Goal: Transaction & Acquisition: Obtain resource

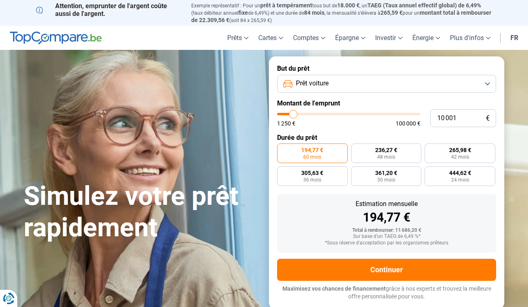
click at [334, 153] on label "194,77 € 60 mois" at bounding box center [312, 153] width 71 height 20
click at [282, 149] on input "194,77 € 60 mois" at bounding box center [279, 145] width 5 height 5
click at [459, 173] on span "444,62 €" at bounding box center [460, 173] width 22 height 6
click at [430, 172] on input "444,62 € 24 mois" at bounding box center [427, 168] width 5 height 5
radio input "true"
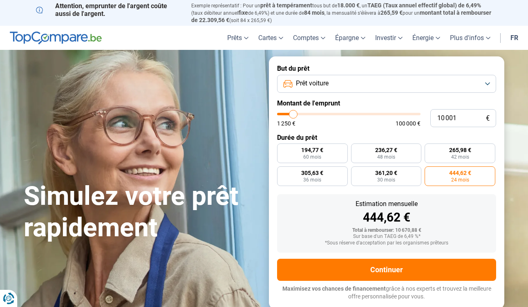
type input "53 750"
type input "53750"
click at [353, 115] on input "range" at bounding box center [348, 114] width 143 height 2
radio input "false"
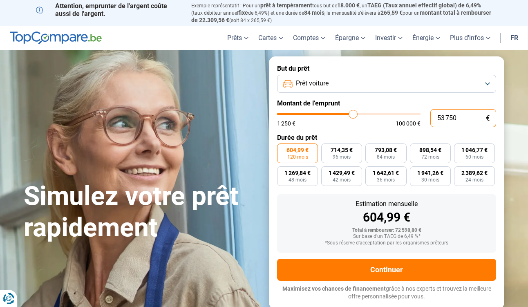
drag, startPoint x: 436, startPoint y: 118, endPoint x: 473, endPoint y: 118, distance: 36.8
click at [473, 118] on input "53 750" at bounding box center [463, 118] width 66 height 18
type input "0"
type input "1250"
type input "1 250"
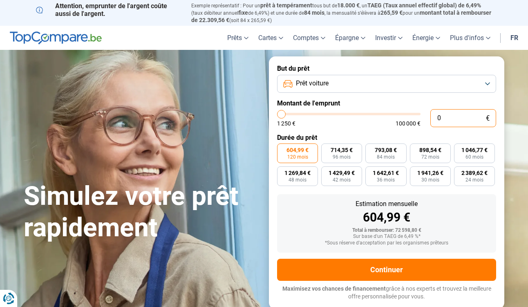
type input "1250"
radio input "true"
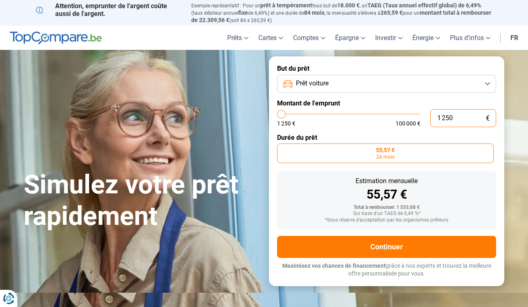
type input "12 501"
type input "12500"
type input "125 014"
type input "100000"
type input "100 000"
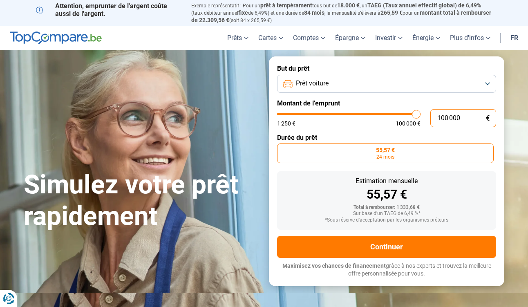
type input "100000"
radio input "false"
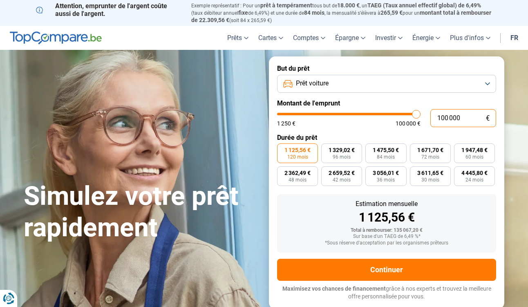
drag, startPoint x: 437, startPoint y: 117, endPoint x: 486, endPoint y: 113, distance: 48.8
click at [485, 113] on input "100 000" at bounding box center [463, 118] width 66 height 18
type input "0"
type input "1250"
type input "1"
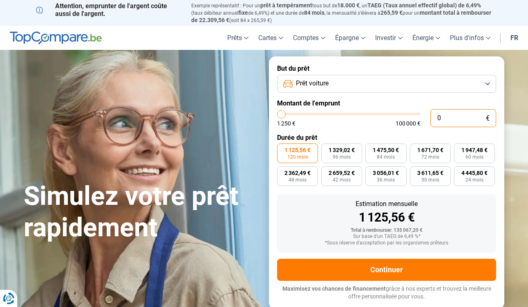
type input "1250"
type input "14"
type input "1250"
type input "140"
type input "1250"
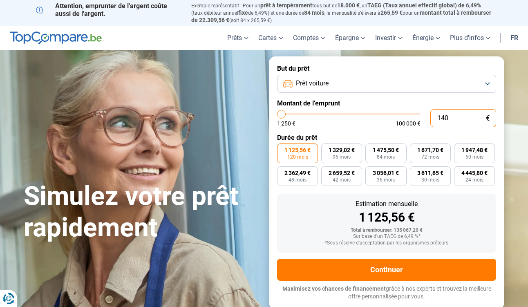
type input "1 400"
type input "1500"
type input "14 000"
type input "14000"
radio input "true"
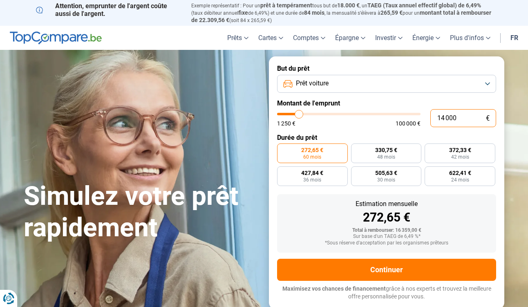
type input "31 750"
type input "31750"
radio input "false"
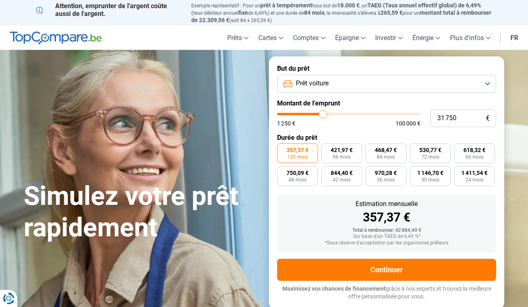
type input "31750"
click at [323, 114] on input "range" at bounding box center [348, 114] width 143 height 2
type input "25 000"
type input "25000"
click at [314, 114] on input "range" at bounding box center [348, 114] width 143 height 2
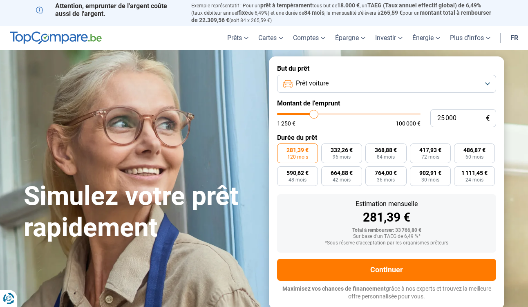
type input "17 000"
type input "17000"
click at [303, 115] on input "range" at bounding box center [348, 114] width 143 height 2
radio input "true"
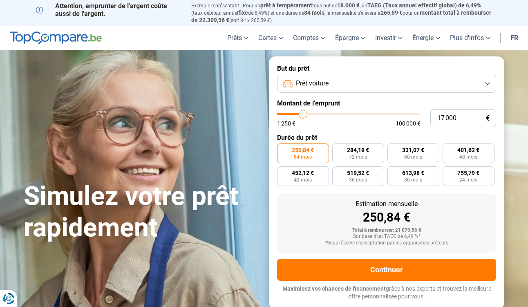
type input "12 250"
type input "12250"
click at [296, 115] on input "range" at bounding box center [348, 114] width 143 height 2
radio input "true"
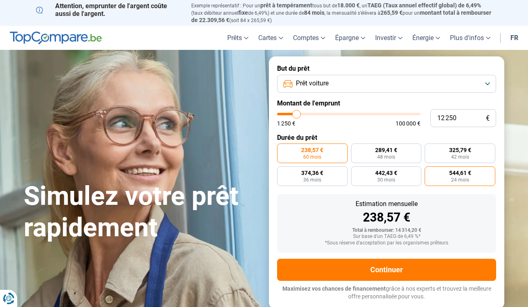
click at [459, 175] on span "544,61 €" at bounding box center [460, 173] width 22 height 6
click at [430, 172] on input "544,61 € 24 mois" at bounding box center [427, 168] width 5 height 5
radio input "true"
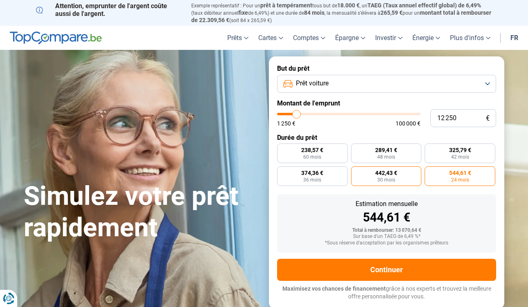
click at [386, 177] on span "30 mois" at bounding box center [386, 179] width 18 height 5
click at [356, 172] on input "442,43 € 30 mois" at bounding box center [353, 168] width 5 height 5
radio input "true"
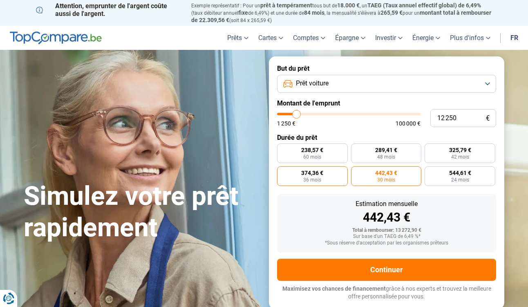
click at [318, 175] on span "374,36 €" at bounding box center [312, 173] width 22 height 6
click at [282, 172] on input "374,36 € 36 mois" at bounding box center [279, 168] width 5 height 5
radio input "true"
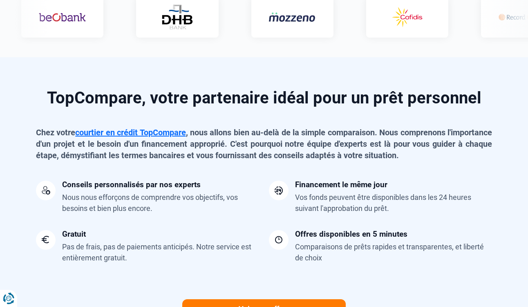
scroll to position [691, 0]
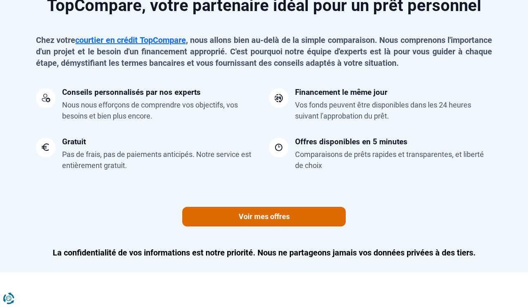
click at [259, 217] on link "Voir mes offres" at bounding box center [264, 217] width 164 height 20
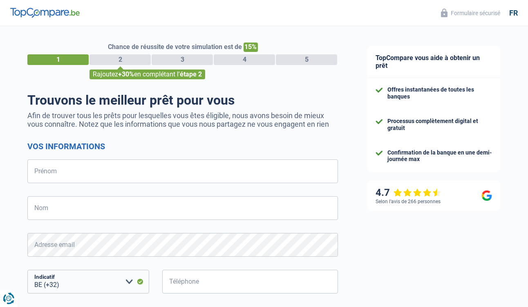
select select "32"
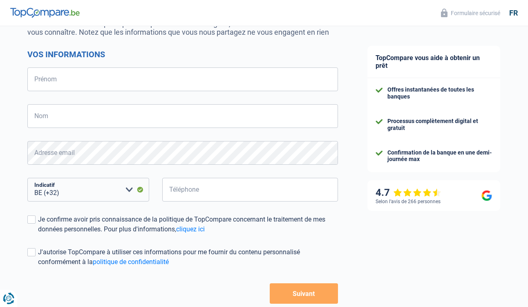
scroll to position [137, 0]
